Goal: Task Accomplishment & Management: Manage account settings

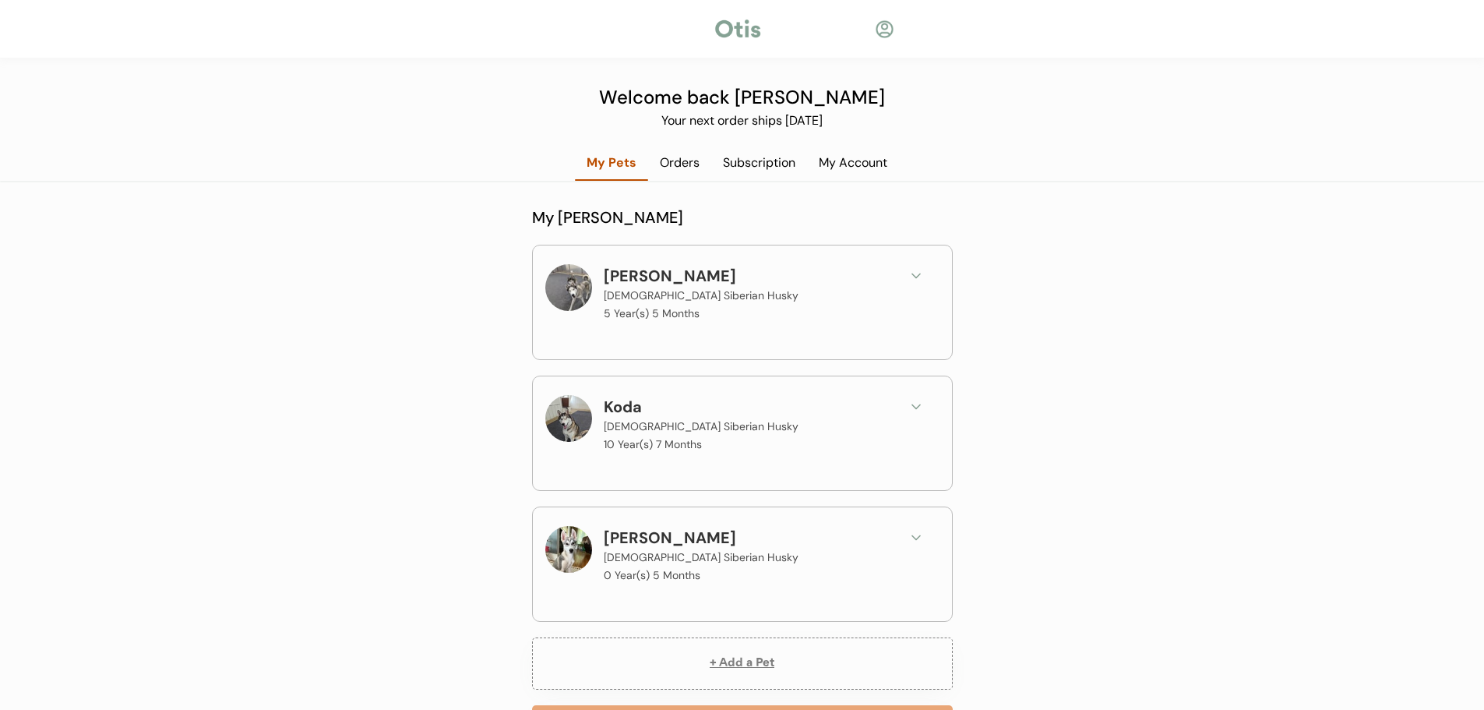
click at [911, 536] on icon at bounding box center [916, 538] width 16 height 16
click at [693, 171] on div "Orders" at bounding box center [679, 162] width 63 height 17
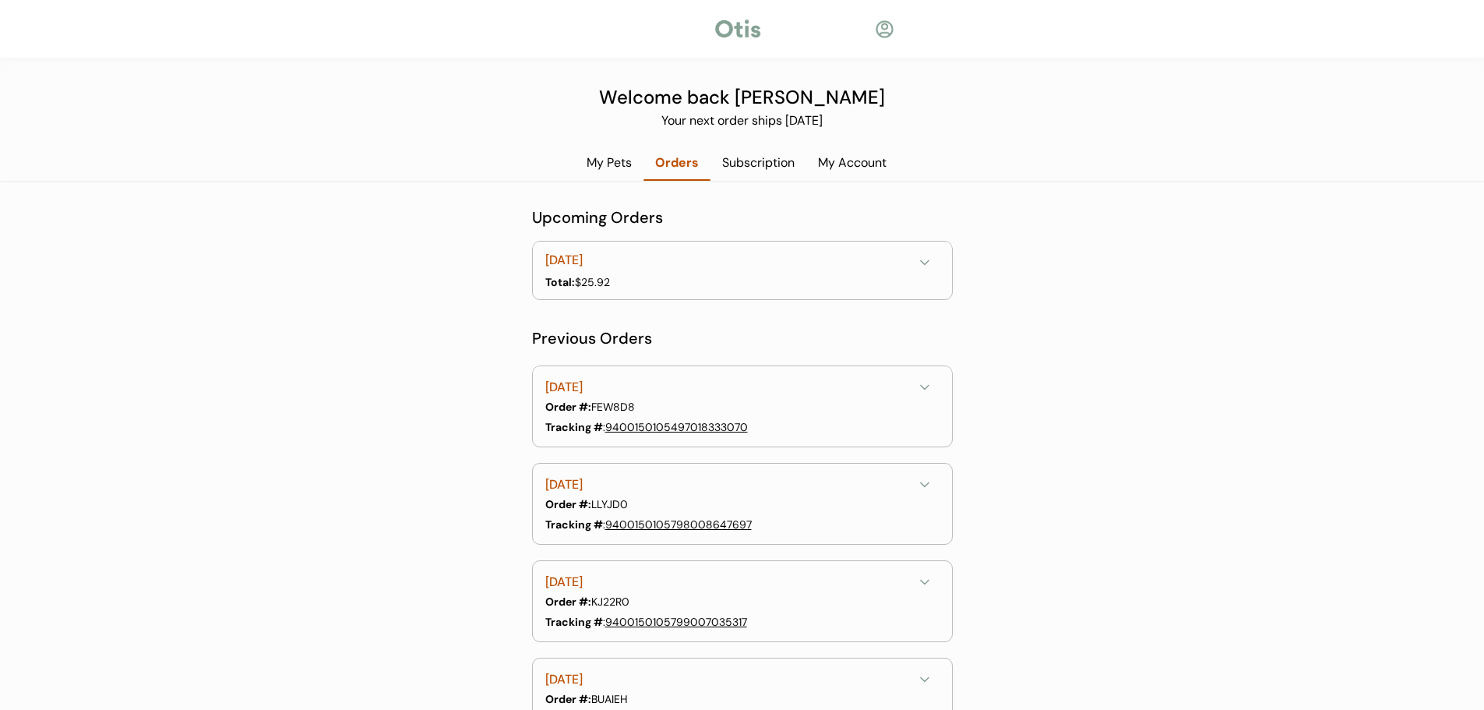
click at [737, 164] on div "Subscription" at bounding box center [759, 162] width 96 height 17
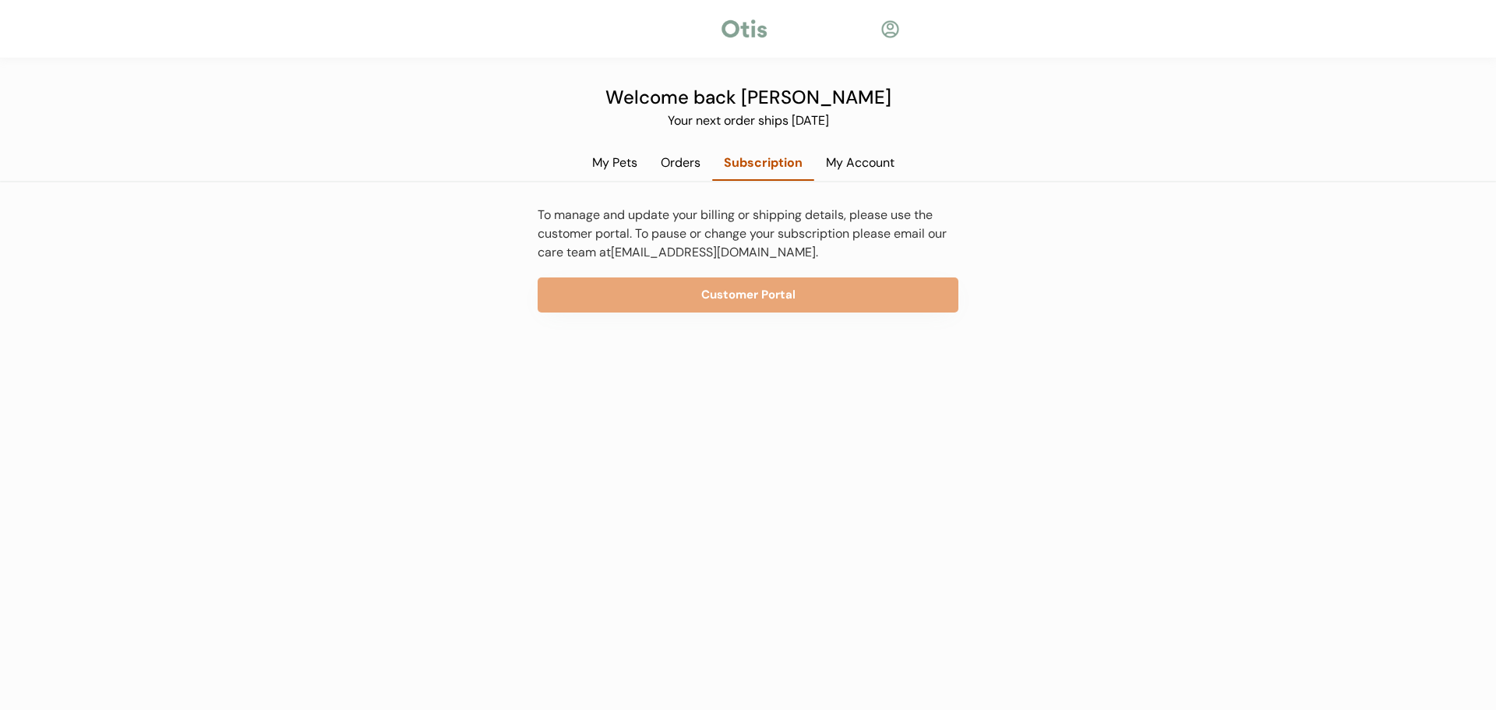
click at [628, 160] on div "My Pets" at bounding box center [614, 162] width 69 height 17
